Goal: Obtain resource: Download file/media

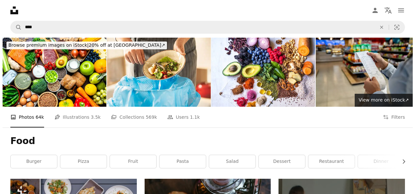
scroll to position [2695, 0]
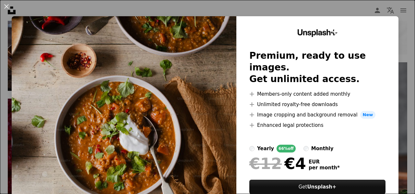
drag, startPoint x: 122, startPoint y: 95, endPoint x: 168, endPoint y: 81, distance: 48.2
click at [168, 81] on img at bounding box center [124, 119] width 225 height 206
click at [8, 7] on button "An X shape" at bounding box center [7, 7] width 8 height 8
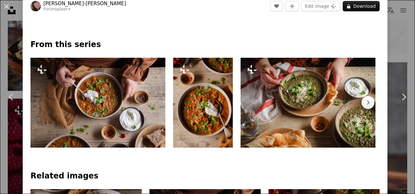
scroll to position [389, 0]
